Goal: Task Accomplishment & Management: Use online tool/utility

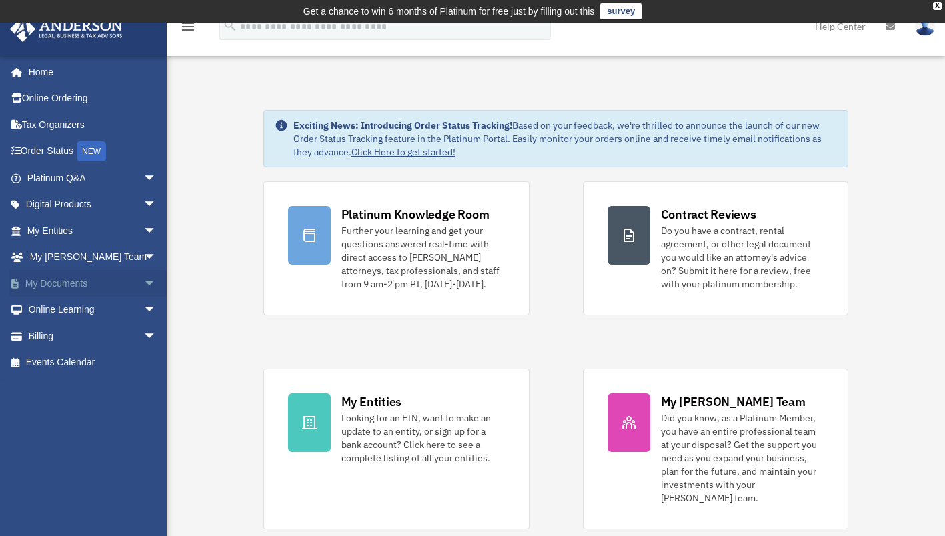
click at [143, 283] on span "arrow_drop_down" at bounding box center [156, 283] width 27 height 27
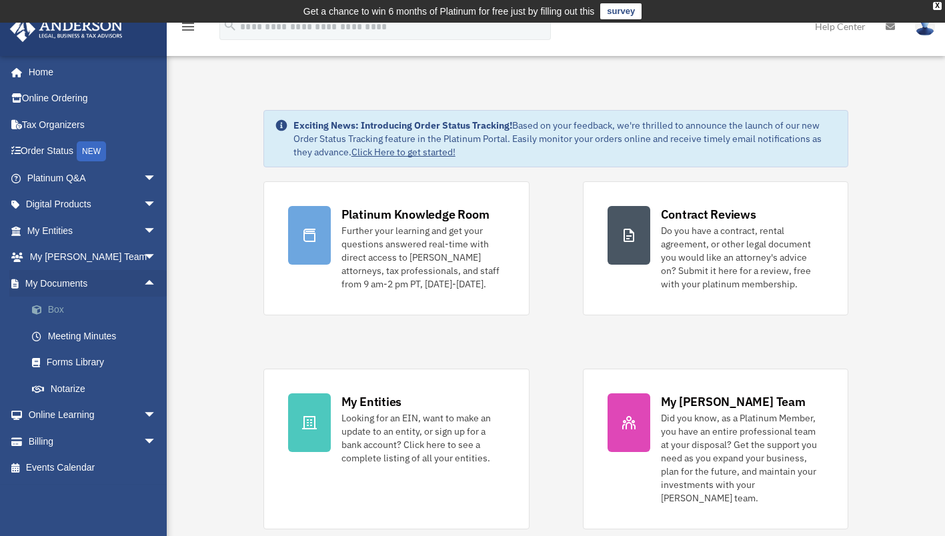
click at [64, 307] on link "Box" at bounding box center [98, 310] width 158 height 27
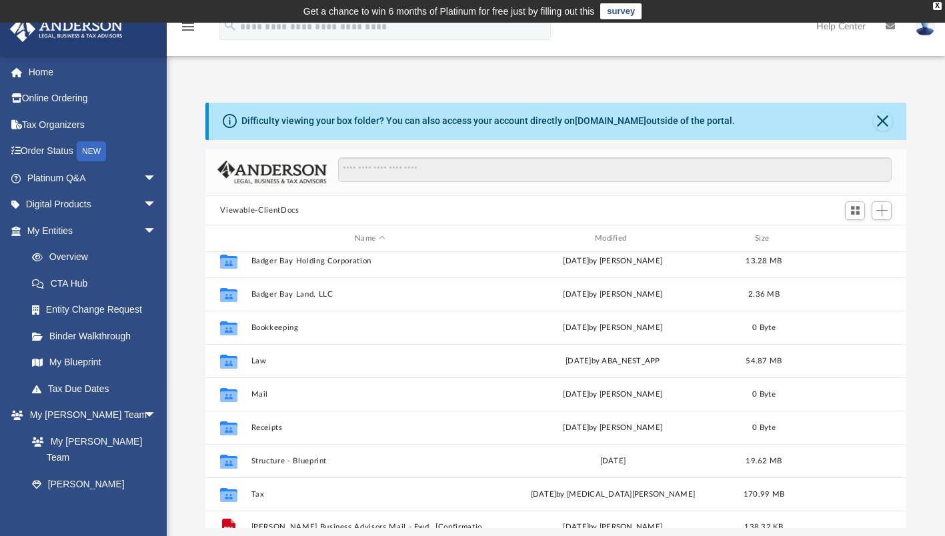
scroll to position [23, 0]
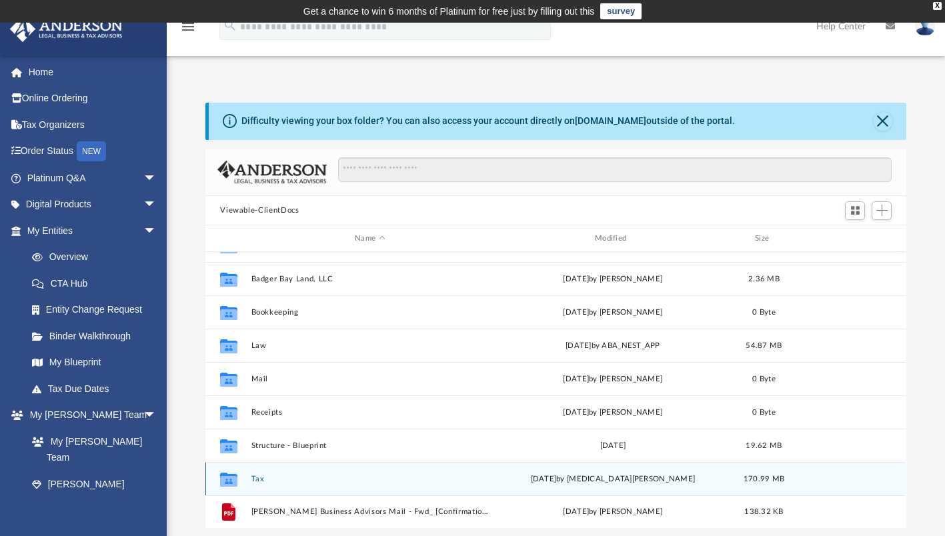
click at [256, 473] on div "Collaborated Folder Tax [DATE] by [MEDICAL_DATA][PERSON_NAME] 170.99 MB" at bounding box center [555, 478] width 700 height 33
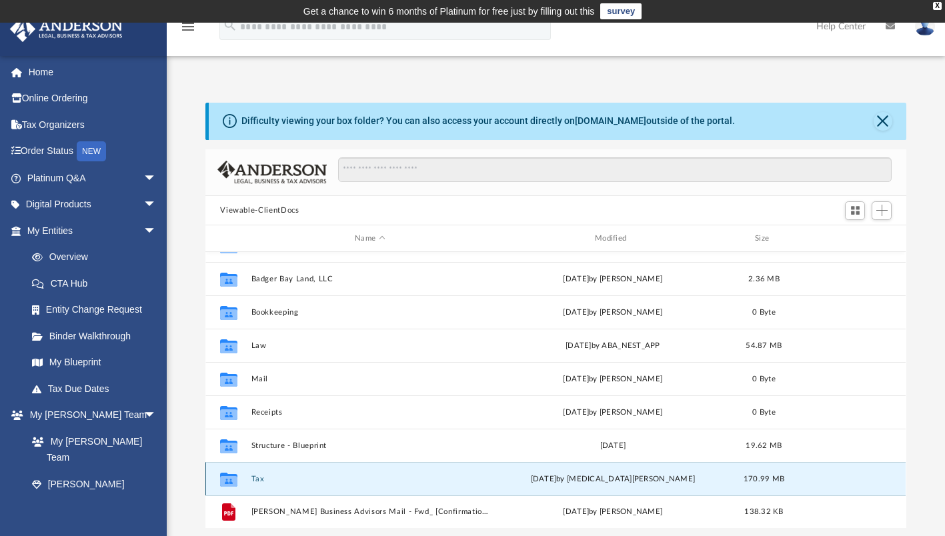
click at [253, 476] on button "Tax" at bounding box center [369, 479] width 237 height 9
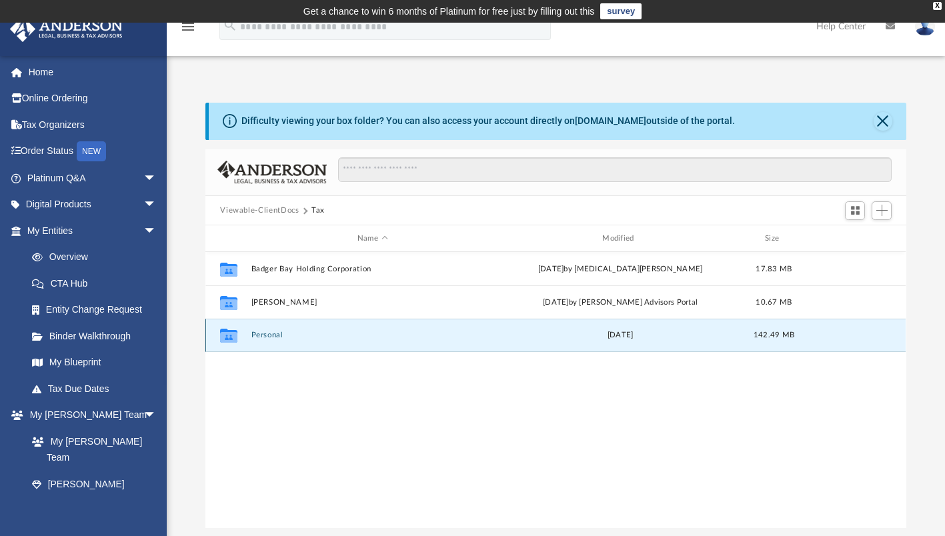
click at [271, 333] on button "Personal" at bounding box center [372, 335] width 242 height 9
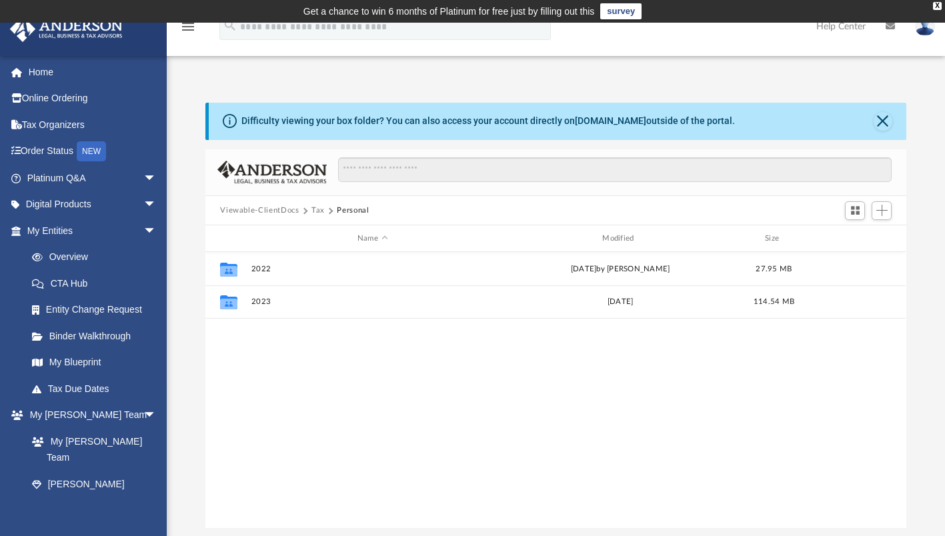
click at [317, 210] on button "Tax" at bounding box center [317, 211] width 13 height 12
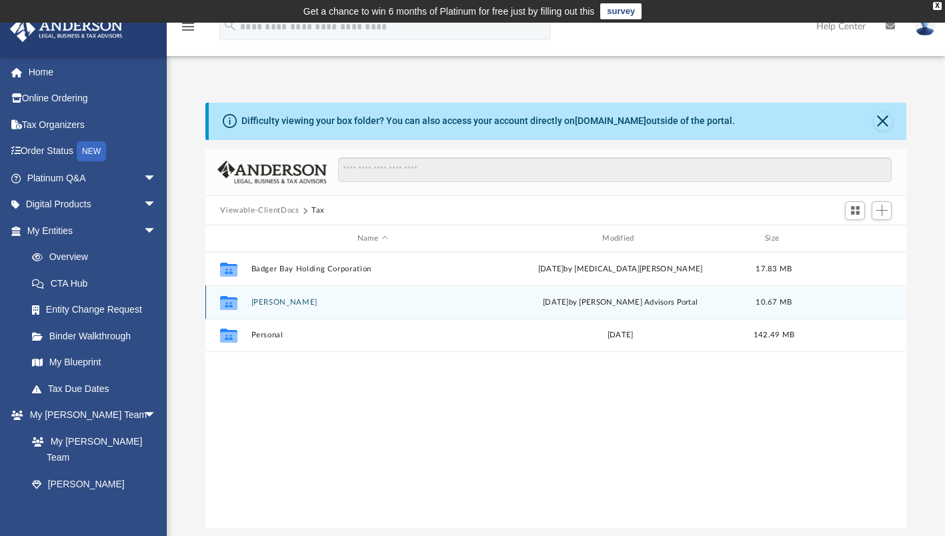
click at [278, 305] on button "[PERSON_NAME]" at bounding box center [372, 302] width 242 height 9
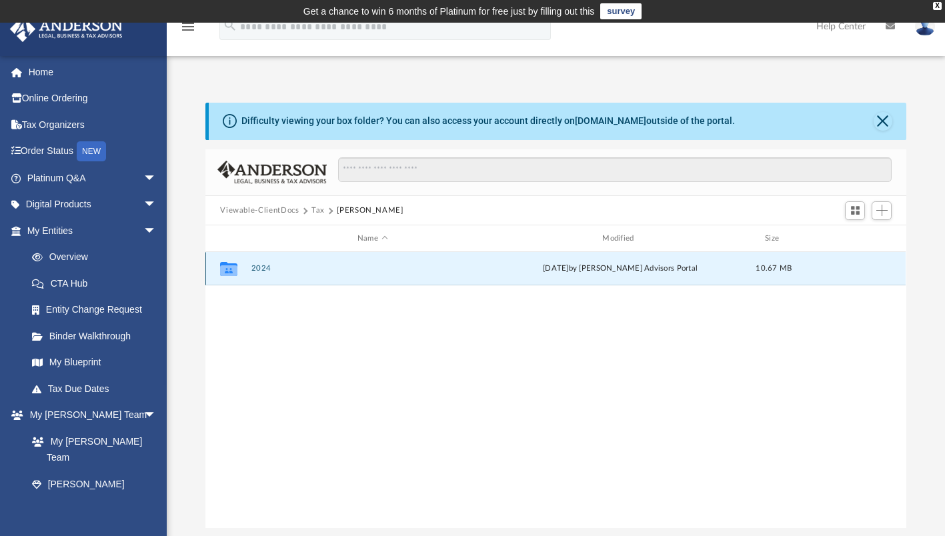
click at [263, 269] on button "2024" at bounding box center [372, 269] width 242 height 9
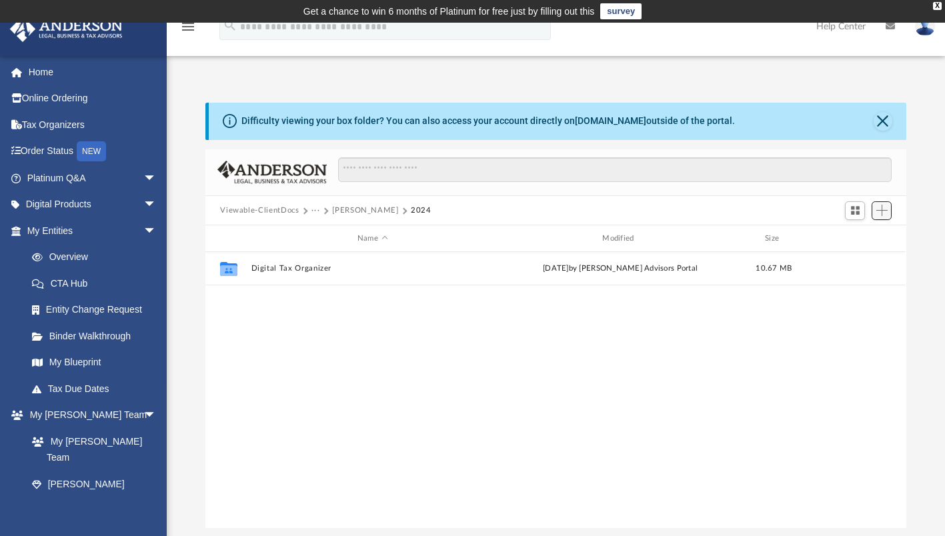
click at [884, 211] on span "Add" at bounding box center [881, 210] width 11 height 11
click at [359, 337] on div "Collaborated Folder Digital Tax Organizer Thu Jul 10 2025 by Anderson Advisors …" at bounding box center [555, 390] width 700 height 277
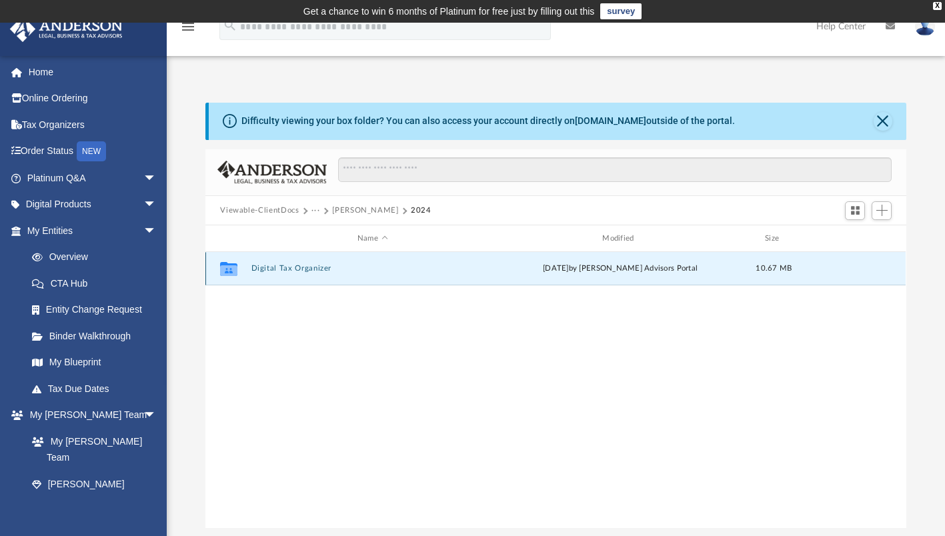
click at [289, 268] on button "Digital Tax Organizer" at bounding box center [372, 269] width 242 height 9
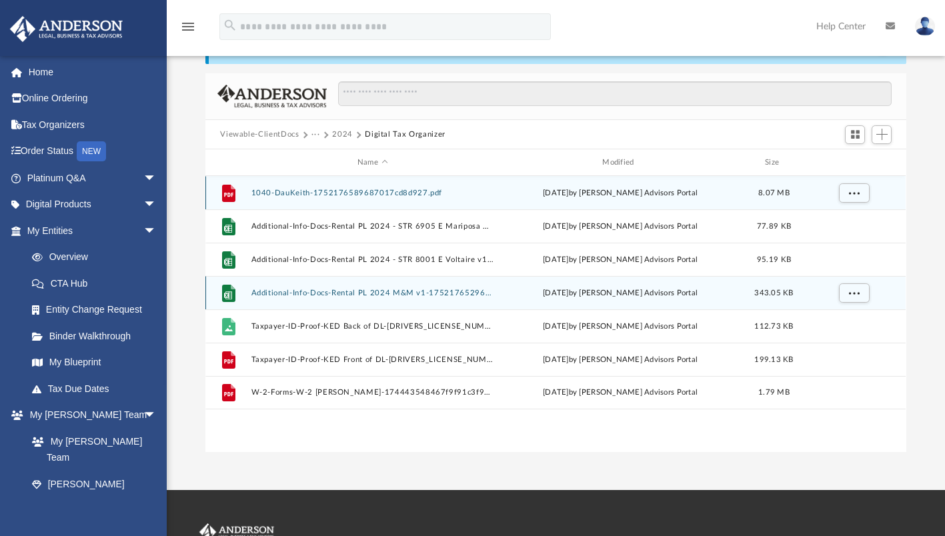
scroll to position [75, 0]
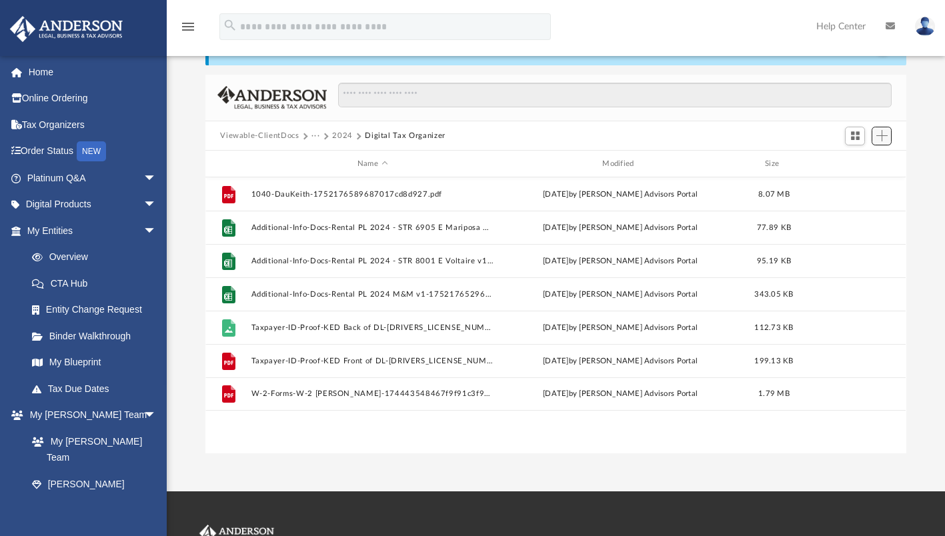
click at [880, 137] on span "Add" at bounding box center [881, 135] width 11 height 11
click at [337, 138] on button "2024" at bounding box center [342, 136] width 21 height 12
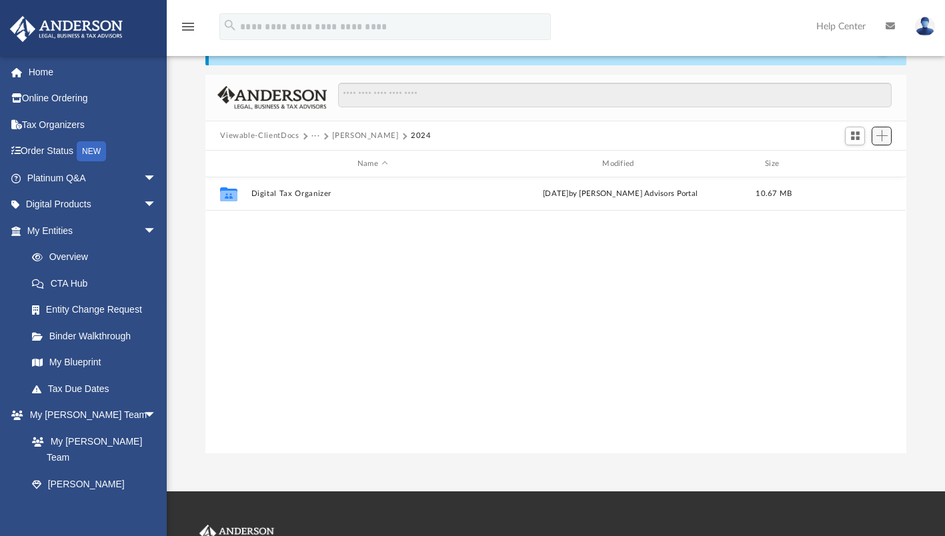
click at [879, 135] on span "Add" at bounding box center [881, 135] width 11 height 11
click at [858, 183] on li "New Folder" at bounding box center [863, 183] width 43 height 14
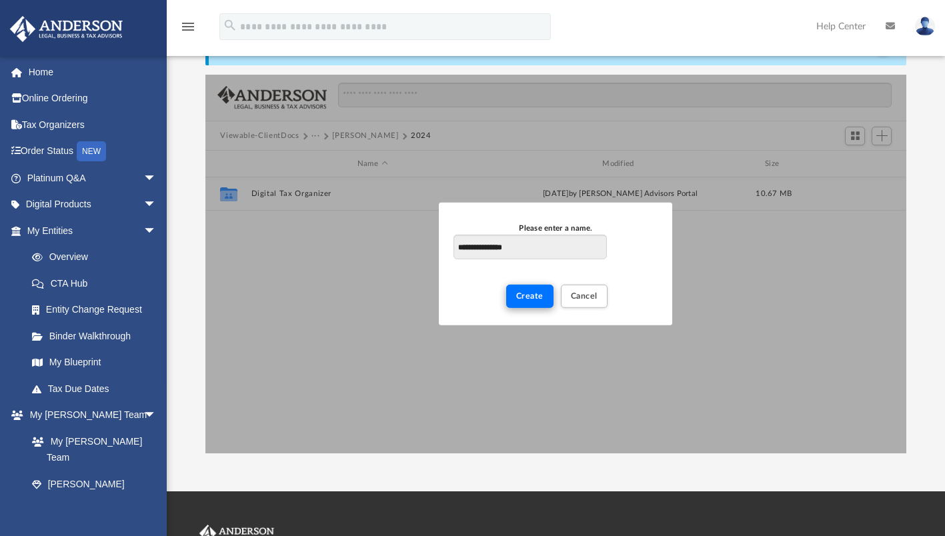
type input "**********"
click at [531, 295] on span "Create" at bounding box center [529, 296] width 27 height 8
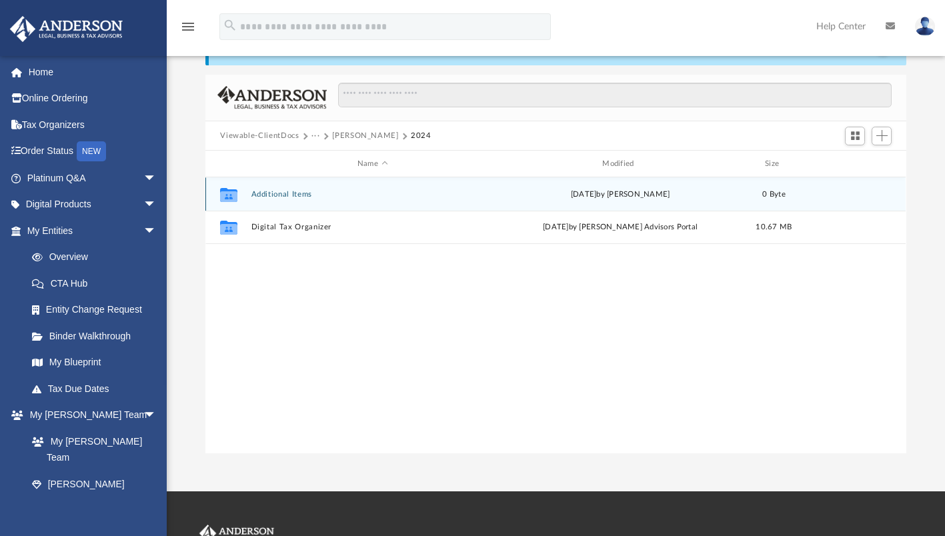
click at [301, 197] on button "Additional Items" at bounding box center [372, 194] width 242 height 9
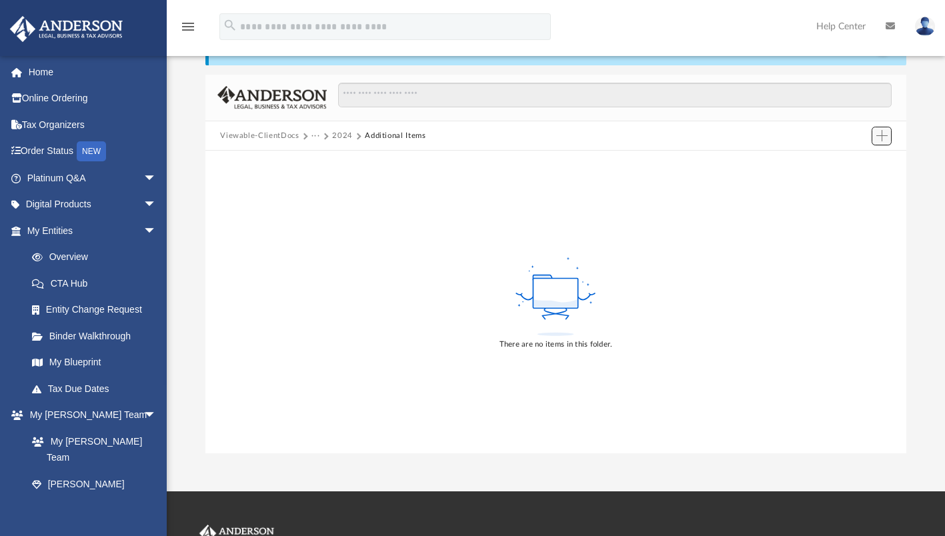
click at [884, 135] on span "Add" at bounding box center [881, 135] width 11 height 11
click at [853, 164] on li "Upload" at bounding box center [863, 162] width 43 height 14
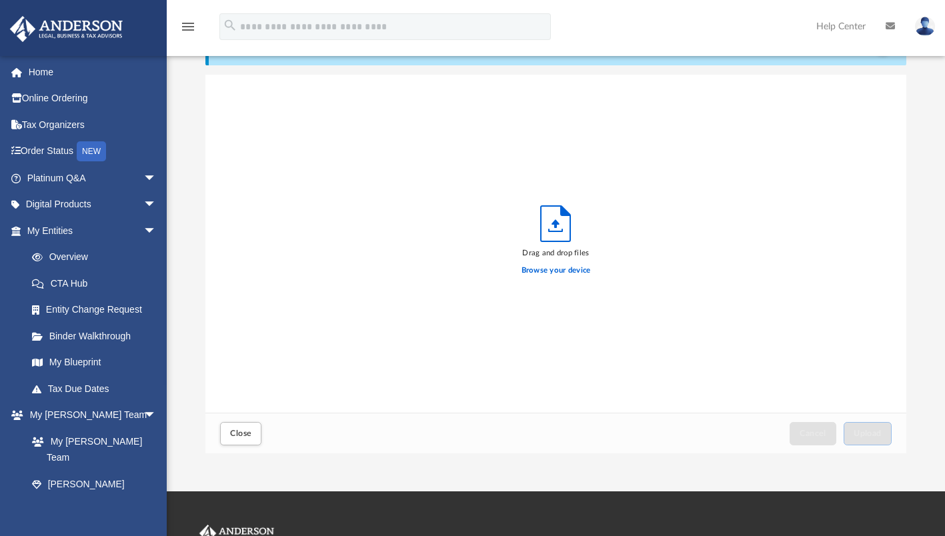
scroll to position [328, 690]
click at [531, 268] on label "Browse your device" at bounding box center [555, 271] width 69 height 12
click at [0, 0] on input "Browse your device" at bounding box center [0, 0] width 0 height 0
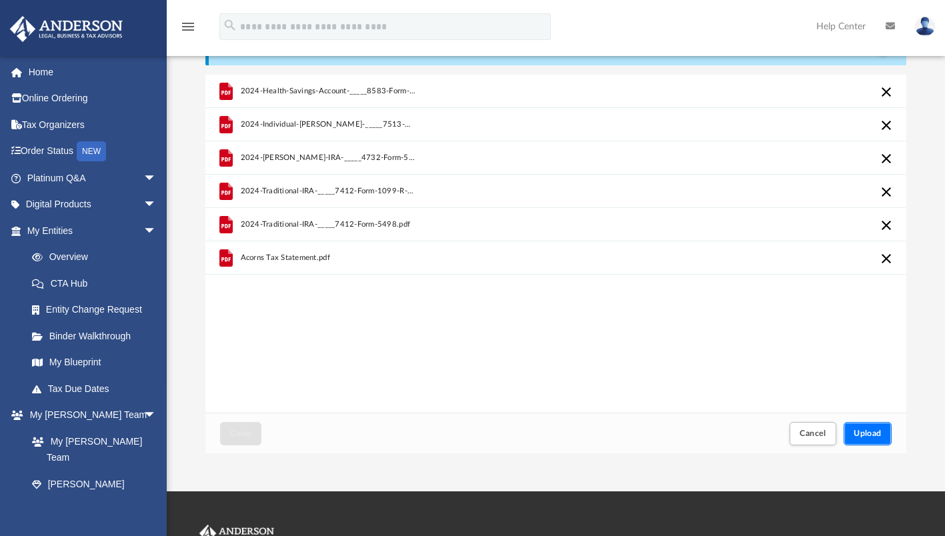
click at [862, 431] on span "Upload" at bounding box center [868, 433] width 28 height 8
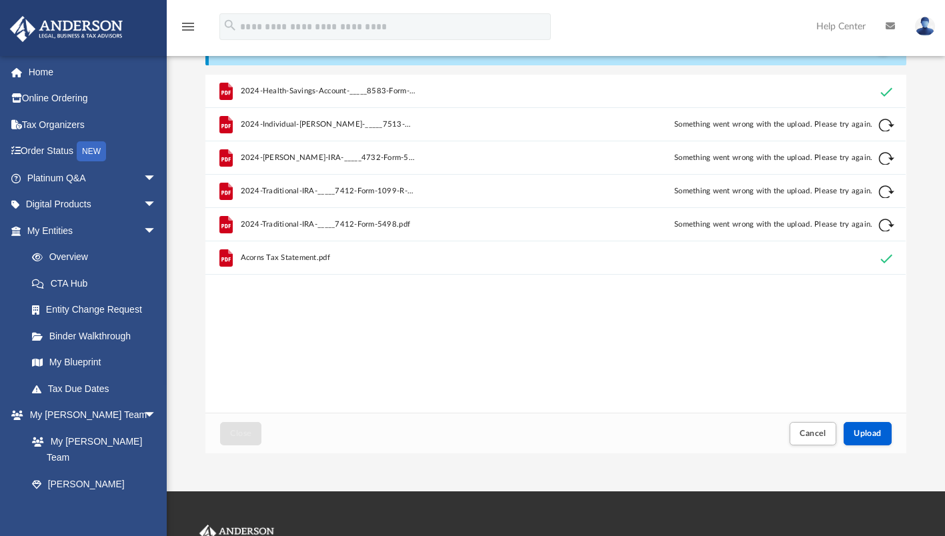
click at [889, 121] on button "Retry" at bounding box center [887, 125] width 16 height 16
click at [882, 158] on button "Retry" at bounding box center [887, 159] width 16 height 16
click at [885, 192] on button "Retry" at bounding box center [887, 192] width 16 height 16
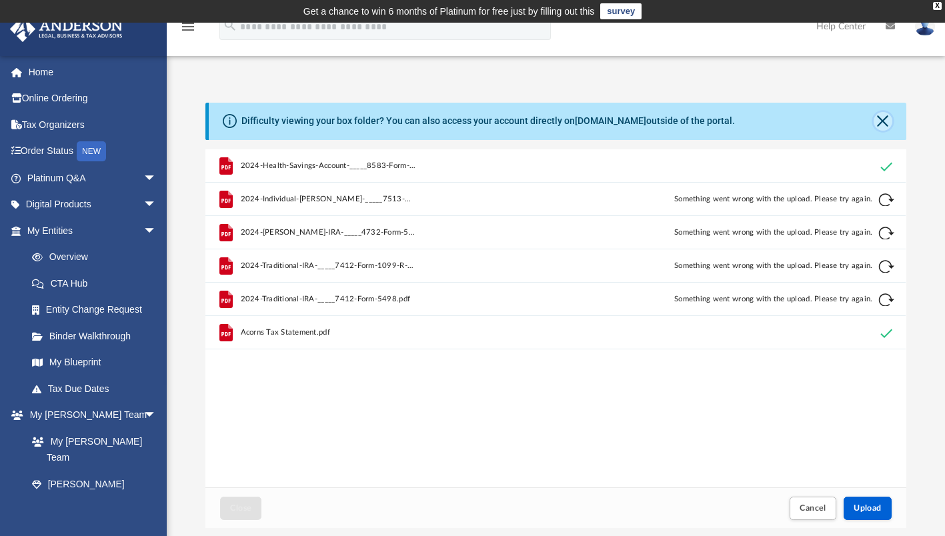
click at [876, 120] on button "Close" at bounding box center [883, 121] width 19 height 19
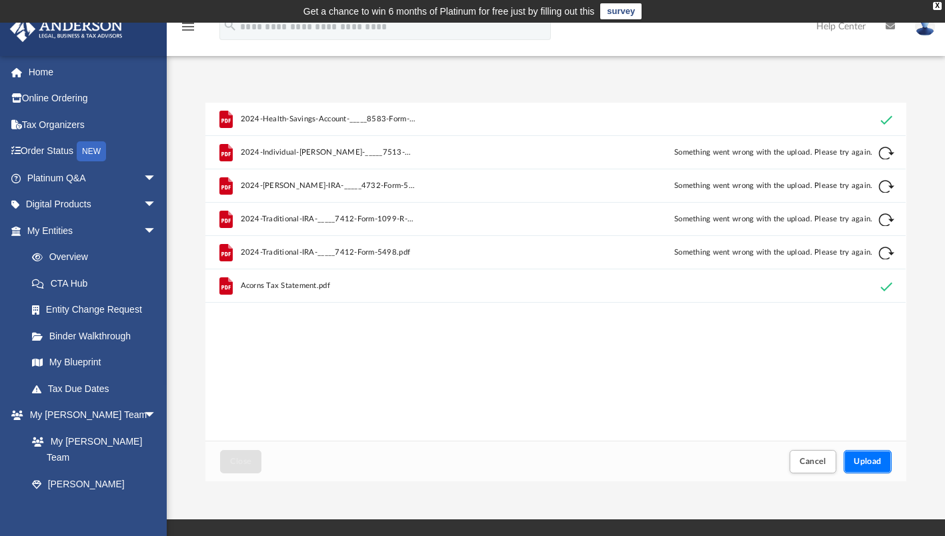
click at [852, 463] on button "Upload" at bounding box center [868, 461] width 48 height 23
click at [884, 255] on button "Retry" at bounding box center [887, 253] width 16 height 16
click at [888, 253] on div "Cancel this upload" at bounding box center [886, 252] width 14 height 14
click at [892, 224] on button "Retry" at bounding box center [887, 220] width 16 height 16
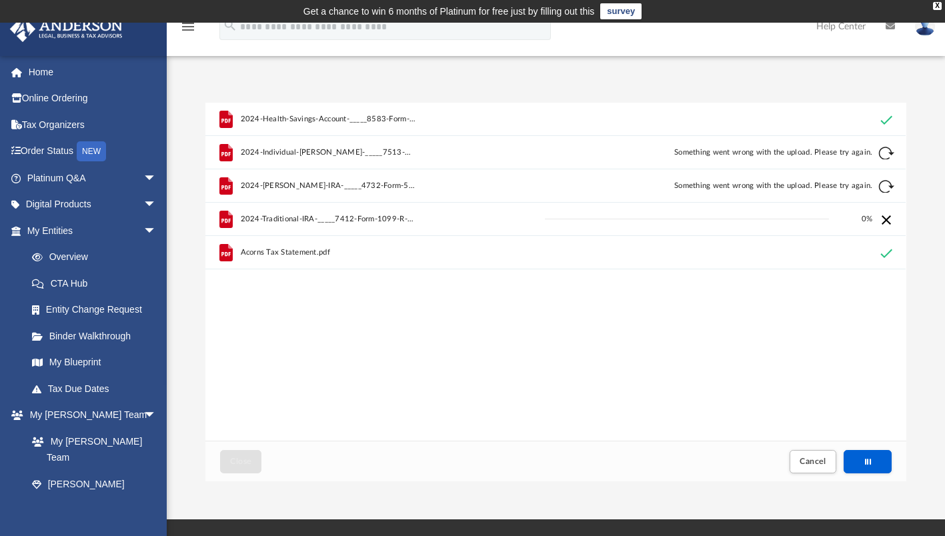
click at [892, 224] on div "Cancel this upload" at bounding box center [886, 219] width 14 height 14
click at [893, 181] on button "Retry" at bounding box center [887, 187] width 16 height 16
click at [886, 185] on div "Cancel this upload" at bounding box center [886, 186] width 14 height 14
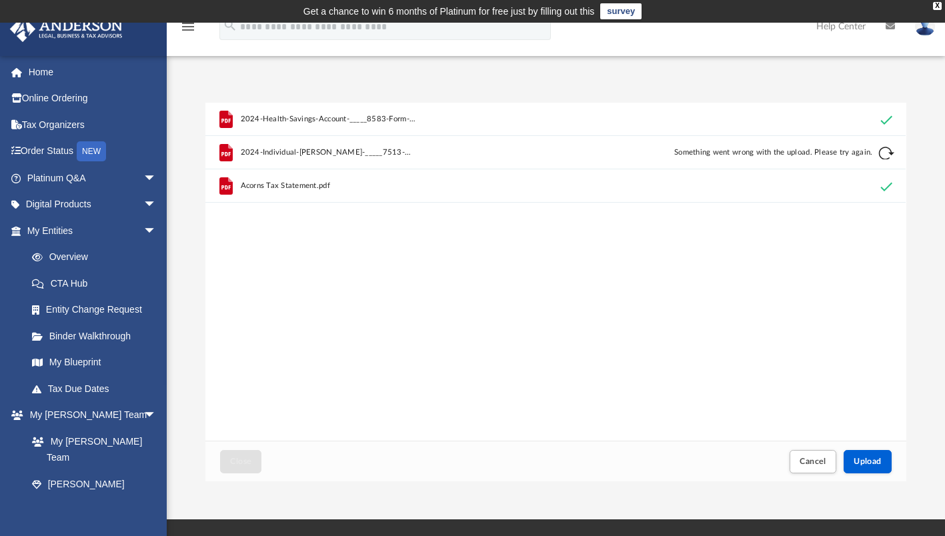
click at [891, 146] on button "Retry" at bounding box center [887, 153] width 16 height 16
click at [889, 151] on div "Cancel this upload" at bounding box center [886, 152] width 14 height 14
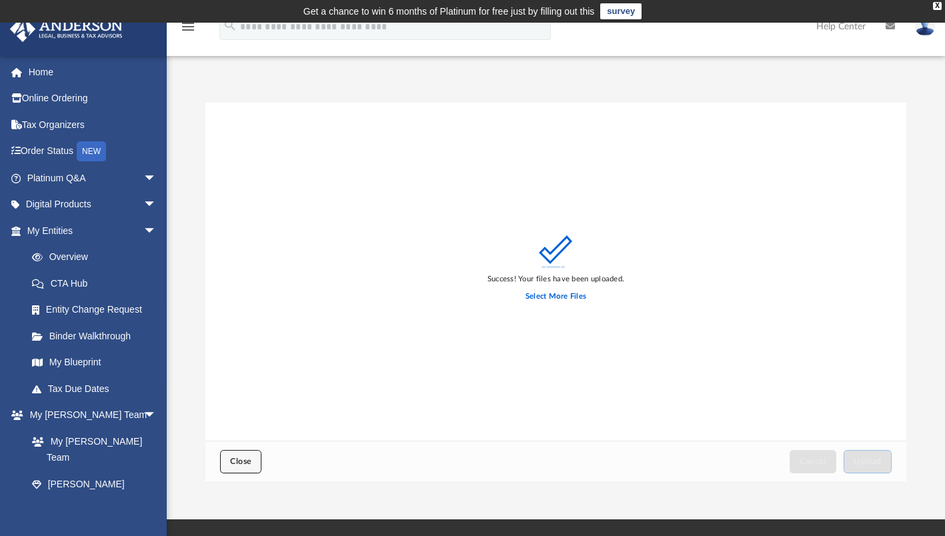
click at [247, 455] on button "Close" at bounding box center [240, 461] width 41 height 23
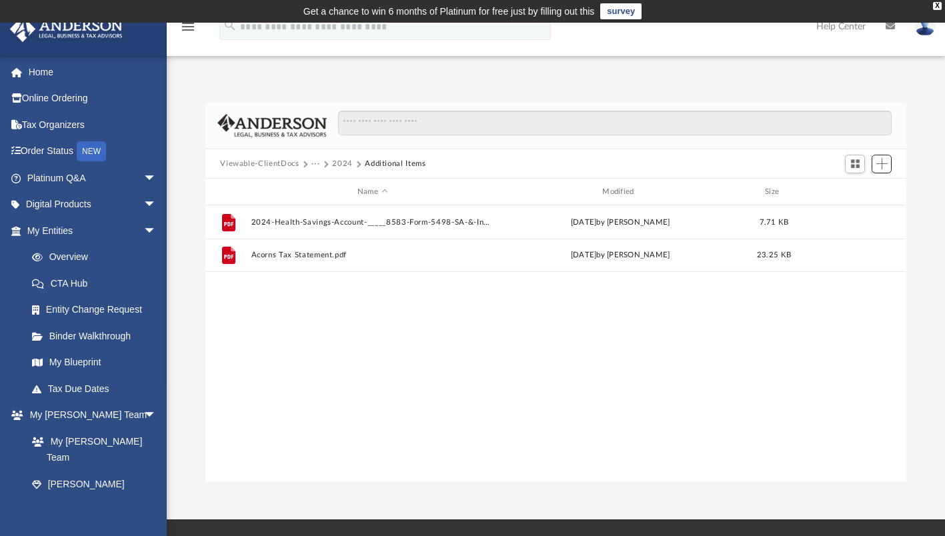
scroll to position [293, 690]
click at [886, 171] on button "Add" at bounding box center [882, 164] width 20 height 19
click at [860, 191] on li "Upload" at bounding box center [863, 190] width 43 height 14
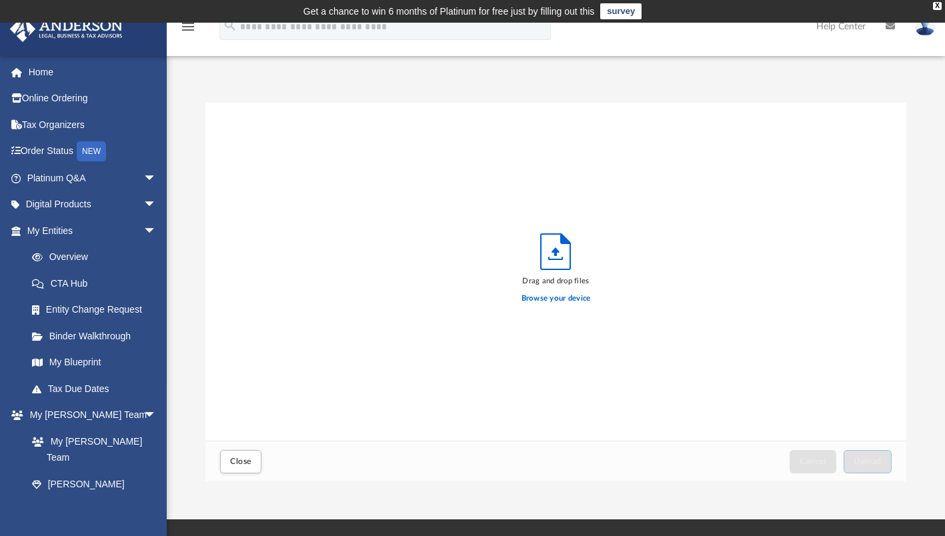
scroll to position [328, 690]
click at [576, 295] on label "Browse your device" at bounding box center [555, 299] width 69 height 12
click at [0, 0] on input "Browse your device" at bounding box center [0, 0] width 0 height 0
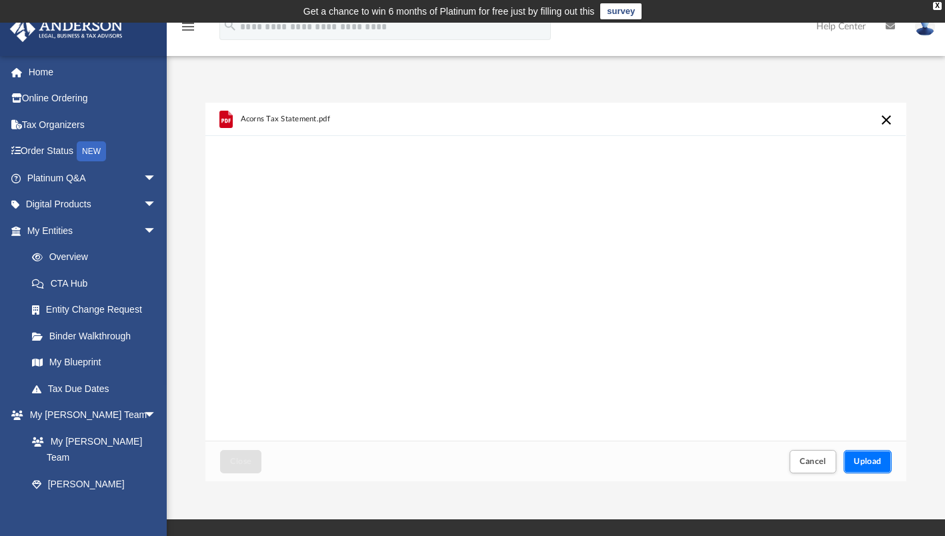
click at [857, 459] on span "Upload" at bounding box center [868, 461] width 28 height 8
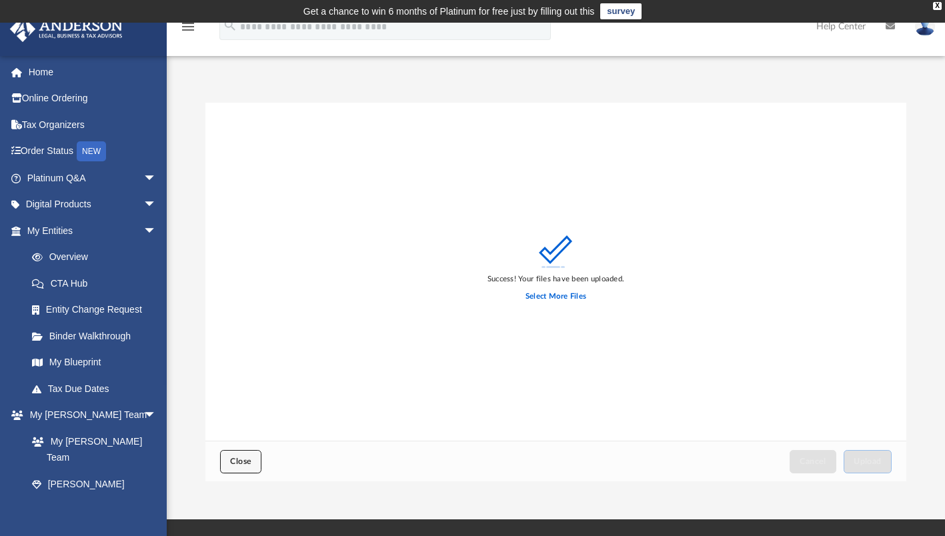
click at [244, 458] on span "Close" at bounding box center [240, 461] width 21 height 8
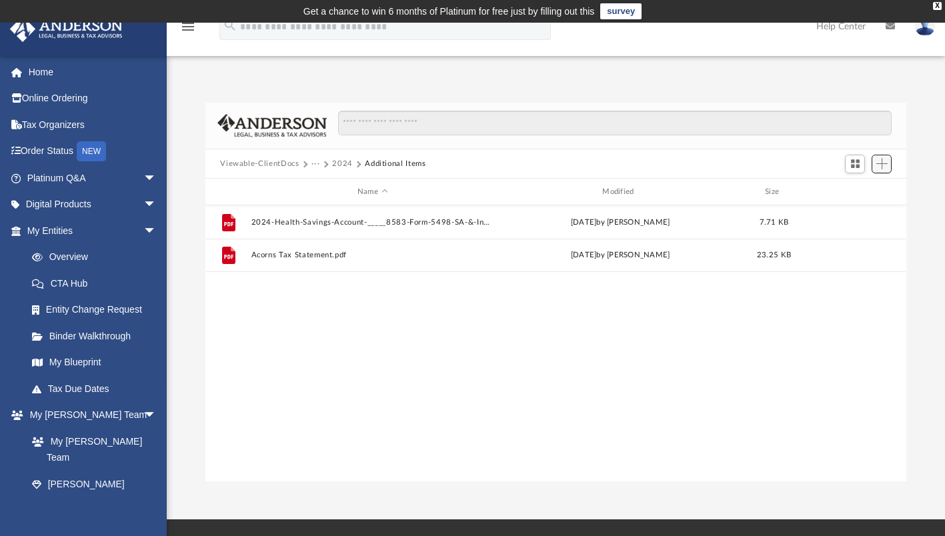
click at [884, 161] on span "Add" at bounding box center [881, 163] width 11 height 11
click at [854, 190] on li "Upload" at bounding box center [863, 190] width 43 height 14
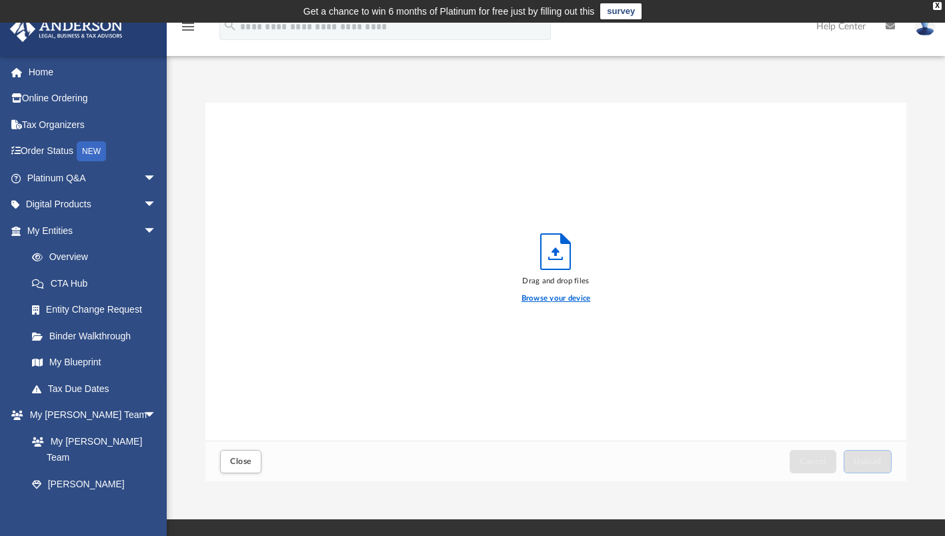
click at [565, 296] on label "Browse your device" at bounding box center [555, 299] width 69 height 12
click at [0, 0] on input "Browse your device" at bounding box center [0, 0] width 0 height 0
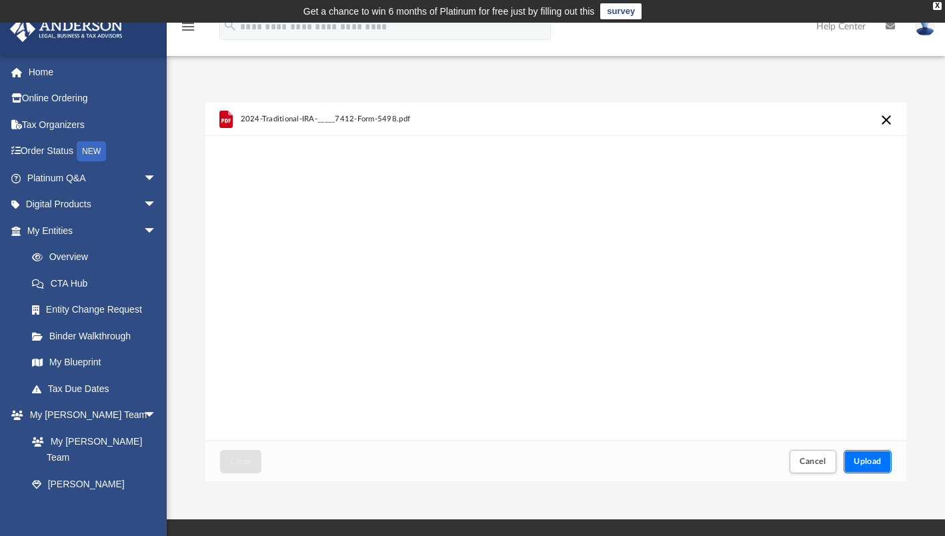
click at [872, 459] on span "Upload" at bounding box center [868, 461] width 28 height 8
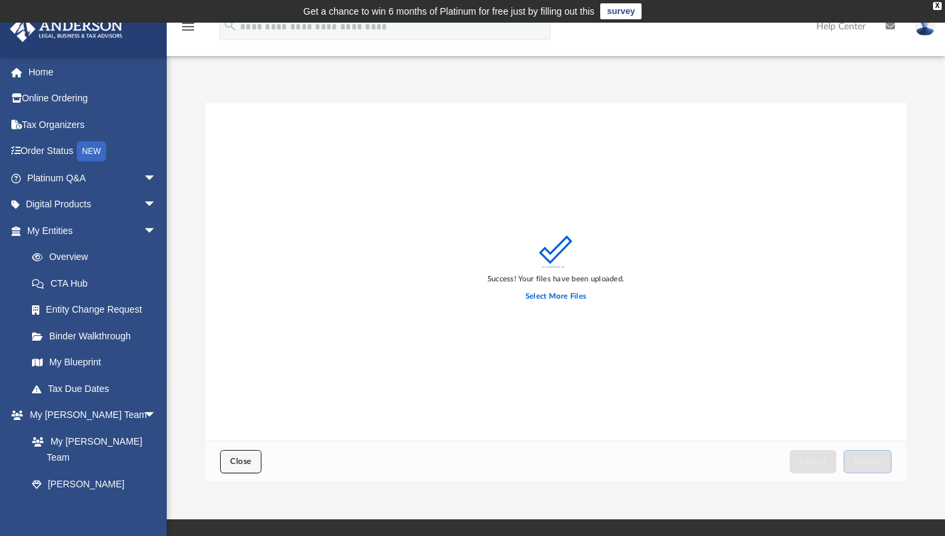
click at [239, 461] on span "Close" at bounding box center [240, 461] width 21 height 8
